Goal: Information Seeking & Learning: Check status

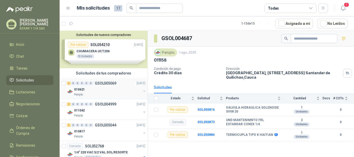
click at [81, 89] on p "010621" at bounding box center [79, 89] width 11 height 5
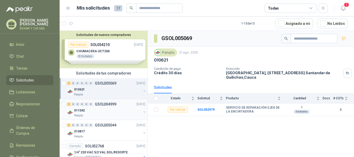
click at [79, 110] on p "011042" at bounding box center [79, 110] width 11 height 5
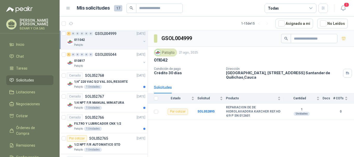
scroll to position [78, 0]
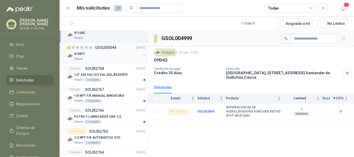
click at [81, 54] on p "010817" at bounding box center [79, 54] width 11 height 5
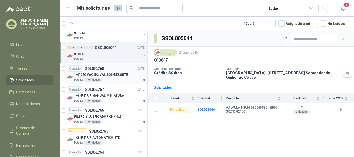
click at [90, 69] on p "SOL052768" at bounding box center [94, 69] width 19 height 4
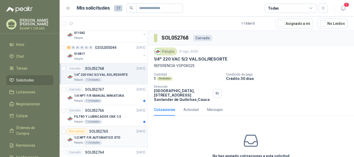
click at [75, 131] on div "Por cotizar" at bounding box center [77, 131] width 20 height 6
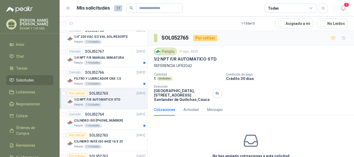
scroll to position [129, 0]
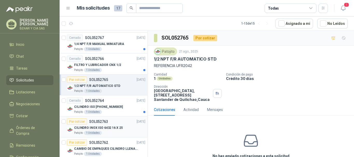
click at [79, 121] on div "Por cotizar" at bounding box center [77, 122] width 20 height 6
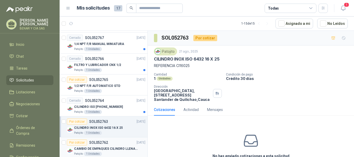
click at [77, 142] on div "Por cotizar" at bounding box center [77, 143] width 20 height 6
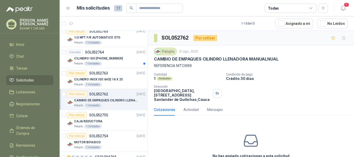
scroll to position [181, 0]
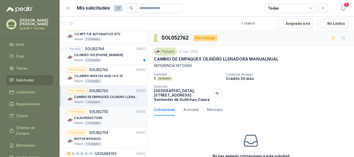
click at [81, 111] on div "Por cotizar" at bounding box center [77, 112] width 20 height 6
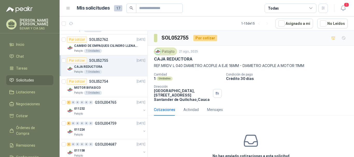
scroll to position [233, 0]
click at [77, 81] on div "Por cotizar" at bounding box center [77, 81] width 20 height 6
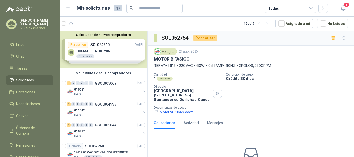
click at [79, 44] on div "Solicitudes de nuevos compradores Por cotizar SOL054210 [DATE] CHUMACERA UCT206…" at bounding box center [104, 50] width 88 height 38
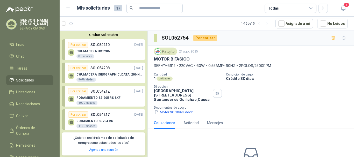
click at [88, 51] on p "CHUMACERA UCT206" at bounding box center [92, 51] width 33 height 4
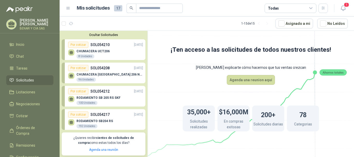
click at [81, 46] on div "Por cotizar" at bounding box center [78, 45] width 20 height 6
click at [100, 44] on p "SOL054210" at bounding box center [99, 45] width 19 height 6
click at [86, 57] on div "8 Unidades" at bounding box center [85, 56] width 18 height 4
click at [70, 53] on icon at bounding box center [71, 52] width 4 height 2
click at [80, 46] on div "Por cotizar" at bounding box center [78, 45] width 20 height 6
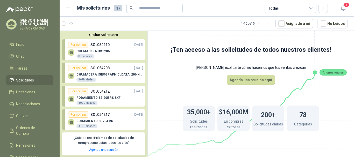
click at [80, 46] on div "Por cotizar" at bounding box center [78, 45] width 20 height 6
click at [81, 44] on div "Por cotizar" at bounding box center [78, 45] width 20 height 6
click at [83, 45] on div "Por cotizar" at bounding box center [78, 45] width 20 height 6
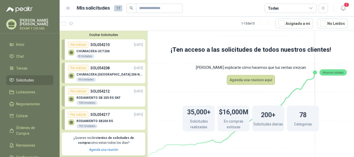
click at [83, 45] on div "Por cotizar" at bounding box center [78, 45] width 20 height 6
